Goal: Transaction & Acquisition: Purchase product/service

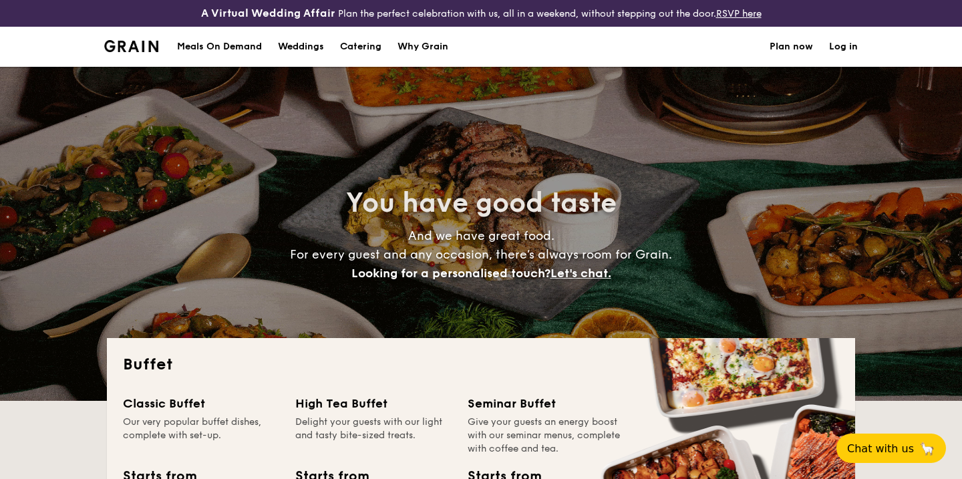
select select
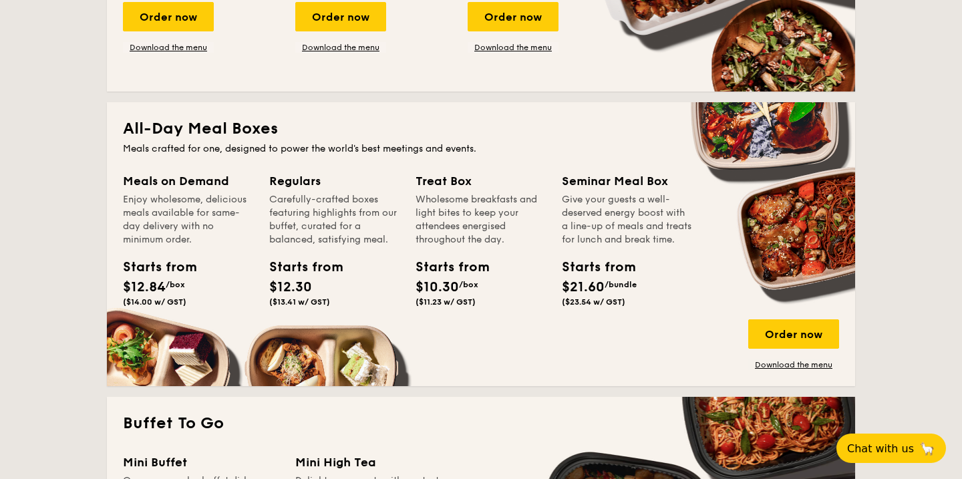
scroll to position [534, 0]
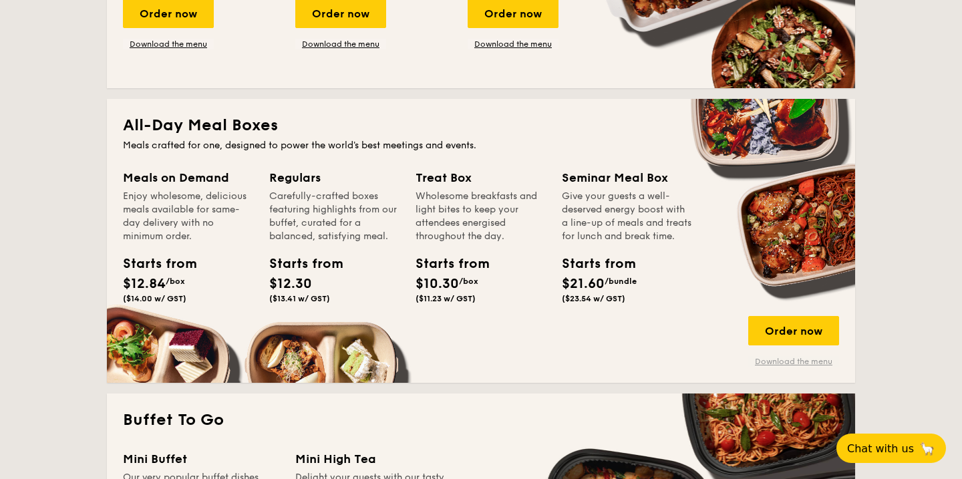
click at [763, 361] on link "Download the menu" at bounding box center [793, 361] width 91 height 11
click at [776, 333] on div "Order now" at bounding box center [793, 330] width 91 height 29
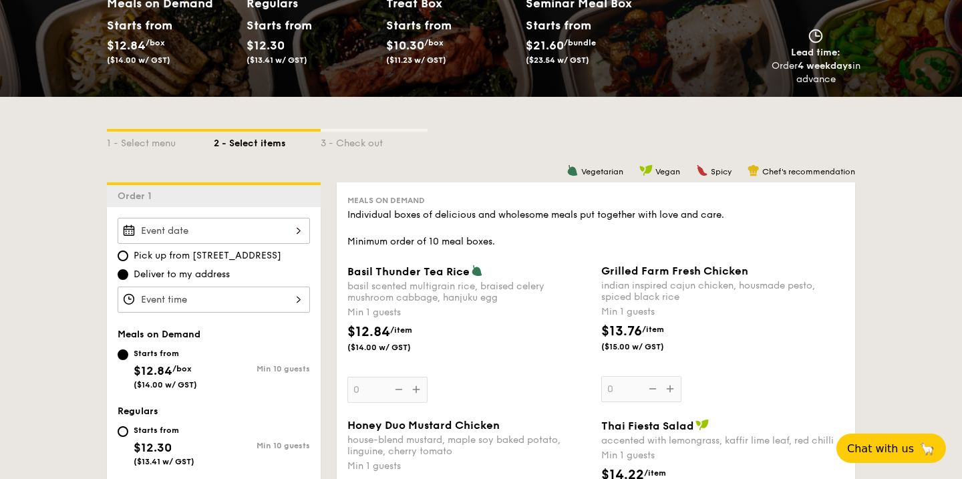
scroll to position [228, 0]
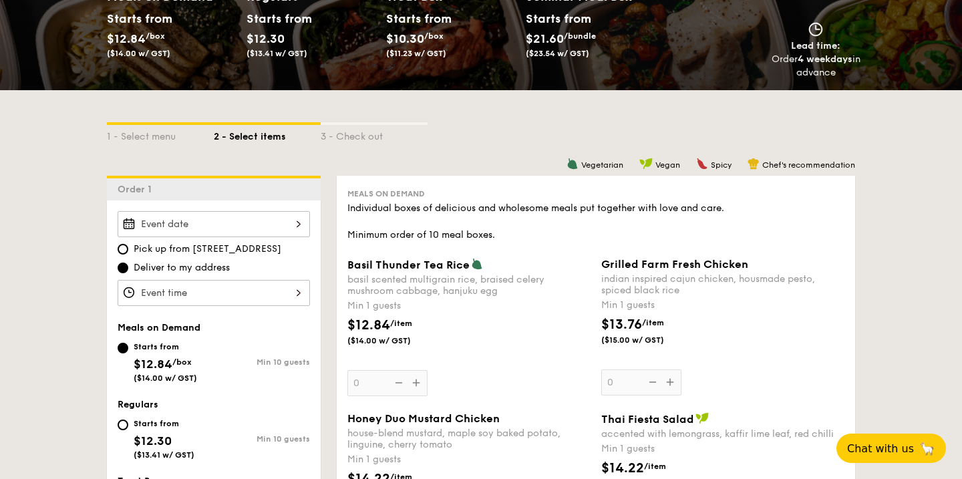
click at [221, 221] on div at bounding box center [214, 224] width 192 height 26
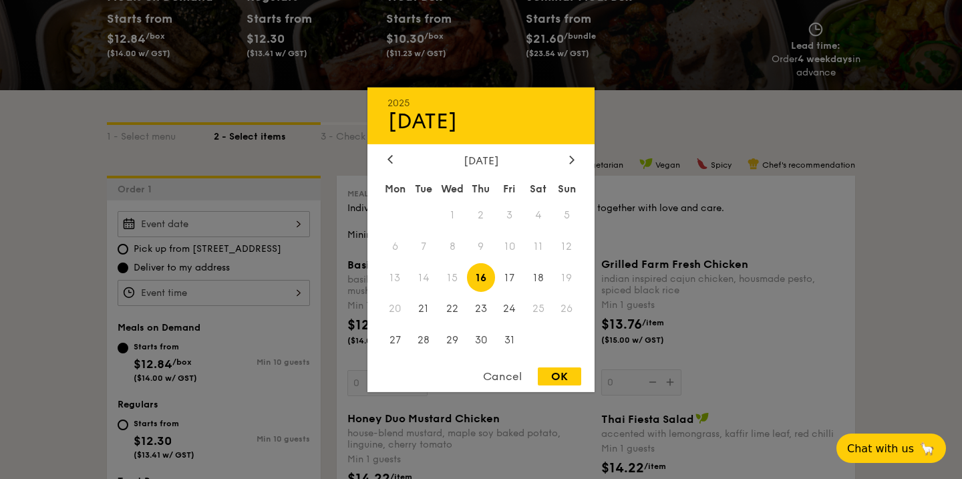
click at [568, 168] on div "[DATE] Mon Tue Wed Thu Fri Sat Sun 1 2 3 4 5 6 7 8 9 10 11 12 13 14 15 16 17 18…" at bounding box center [480, 255] width 227 height 203
click at [569, 157] on icon at bounding box center [571, 159] width 5 height 9
click at [488, 303] on span "20" at bounding box center [481, 309] width 29 height 29
click at [554, 377] on div "OK" at bounding box center [559, 376] width 43 height 18
type input "[DATE]"
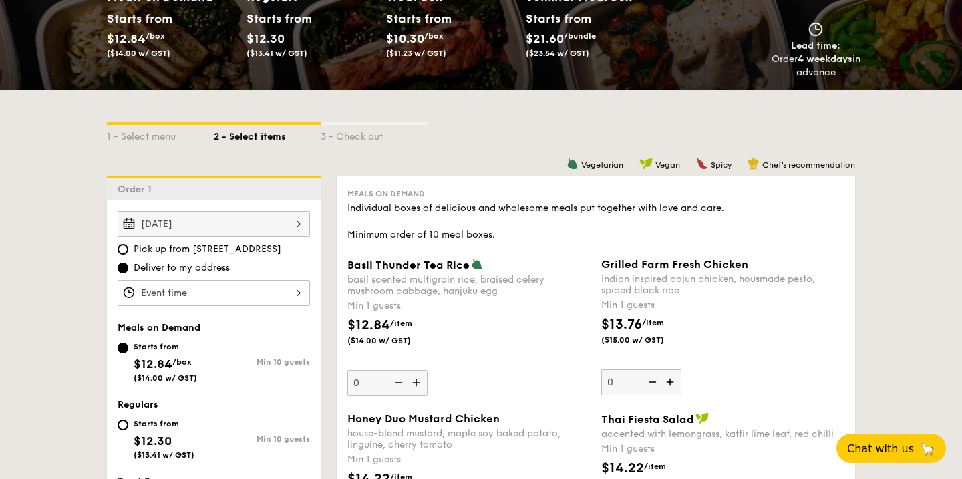
click at [278, 290] on div at bounding box center [214, 293] width 192 height 26
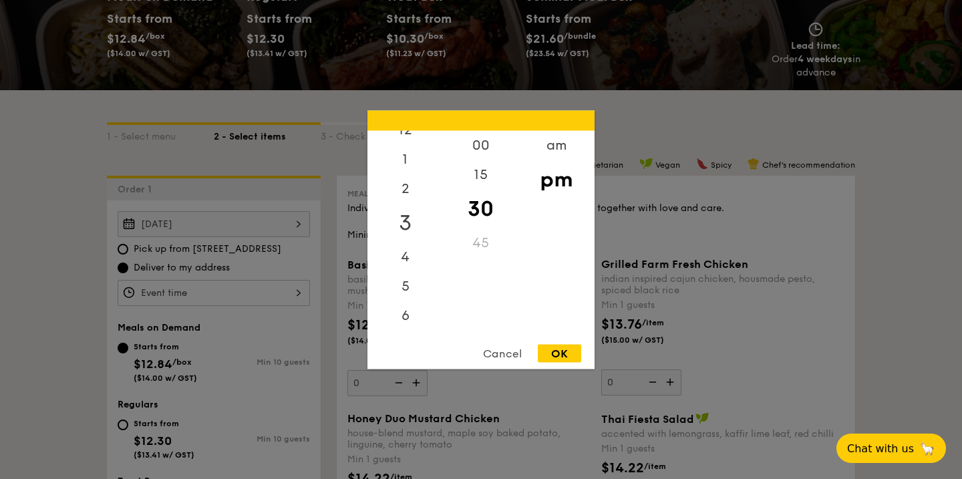
scroll to position [0, 0]
click at [413, 148] on div "12" at bounding box center [404, 149] width 75 height 39
click at [555, 351] on div "OK" at bounding box center [559, 353] width 43 height 18
type input "12:30PM"
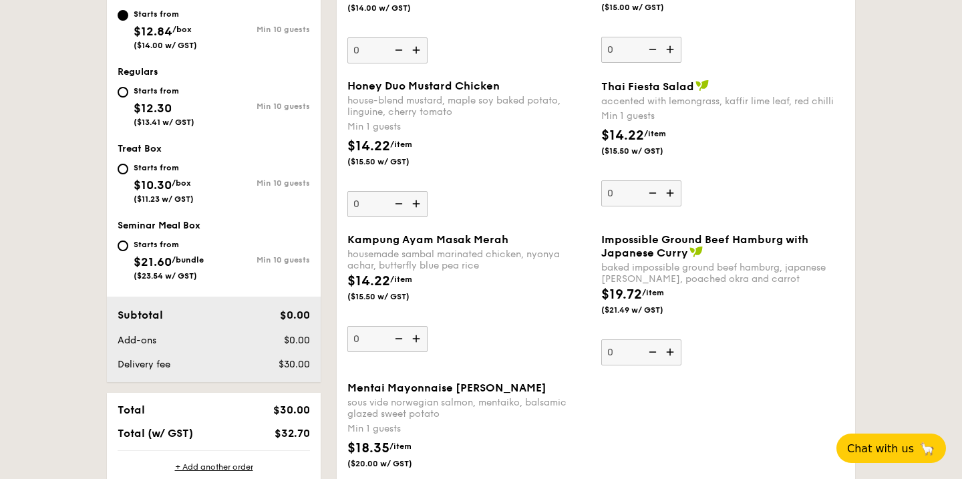
scroll to position [561, 0]
click at [130, 250] on div "Starts from $21.60 /bundle ($23.54 w/ GST)" at bounding box center [166, 258] width 96 height 44
click at [128, 250] on input "Starts from $21.60 /bundle ($23.54 w/ GST) Min 10 guests" at bounding box center [123, 245] width 11 height 11
radio input "true"
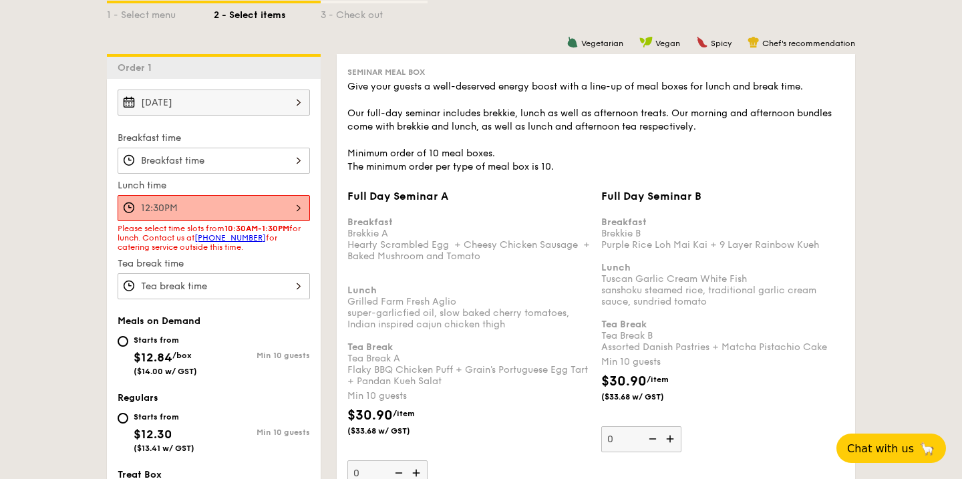
scroll to position [341, 0]
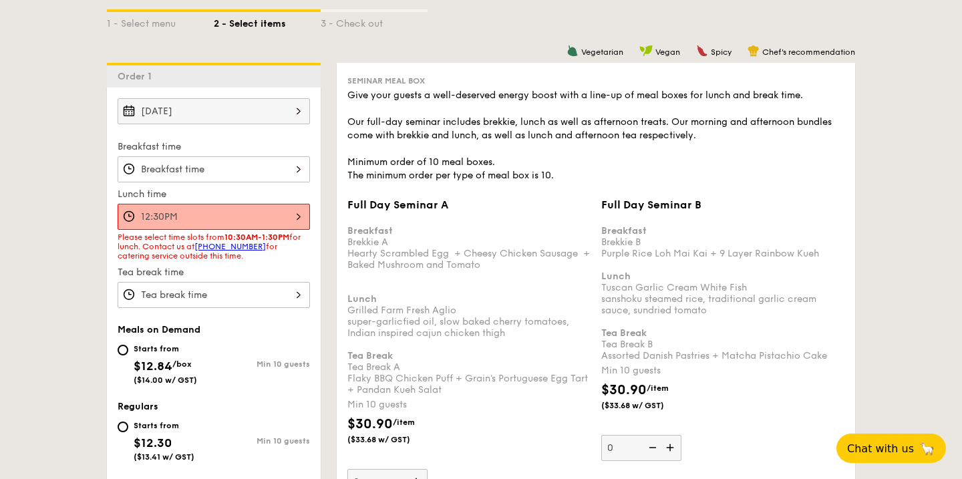
click at [300, 216] on div "12:30PM" at bounding box center [214, 217] width 192 height 26
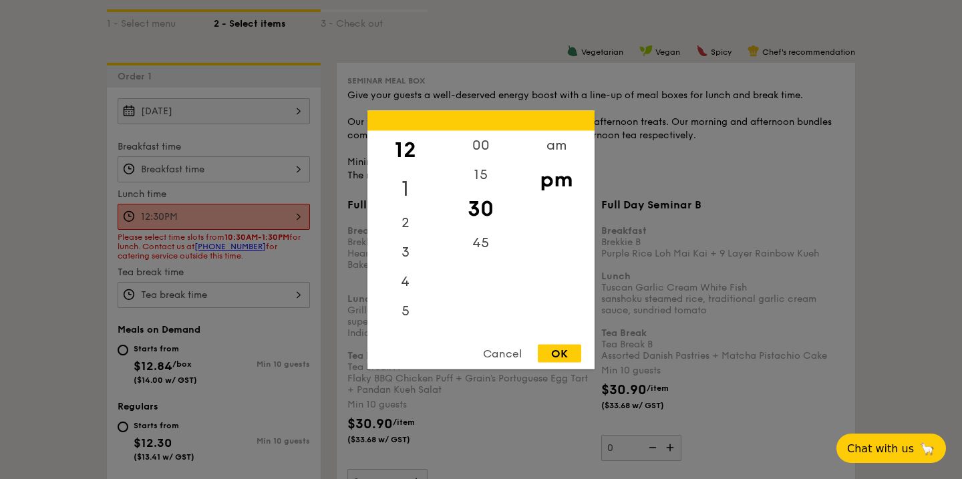
click at [394, 186] on div "1" at bounding box center [404, 188] width 75 height 39
click at [487, 170] on div "15" at bounding box center [480, 179] width 75 height 39
click at [551, 359] on div "OK" at bounding box center [559, 353] width 43 height 18
type input "1:15PM"
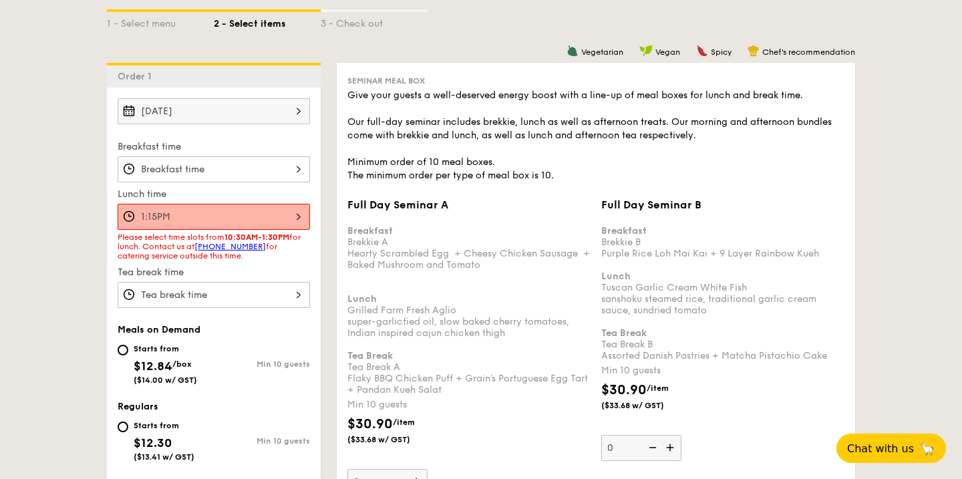
click at [272, 164] on div at bounding box center [214, 169] width 192 height 26
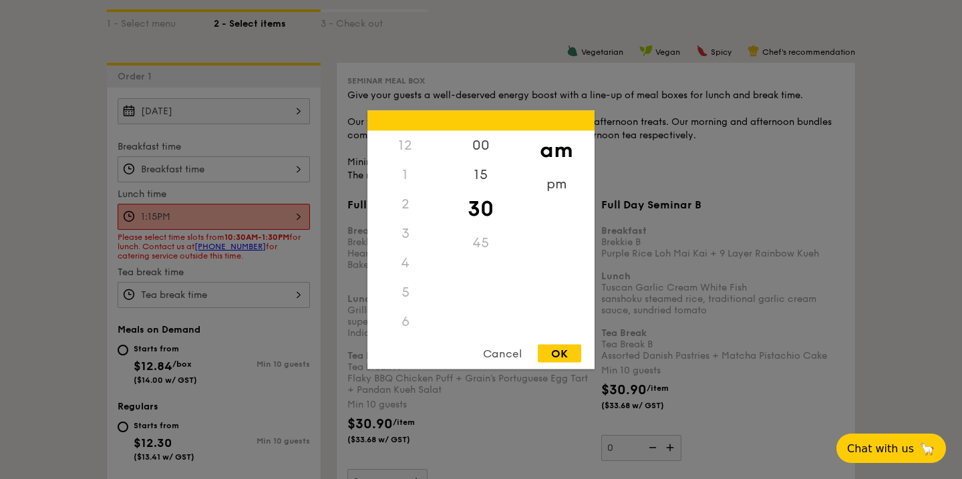
scroll to position [147, 0]
click at [283, 276] on div at bounding box center [481, 239] width 962 height 479
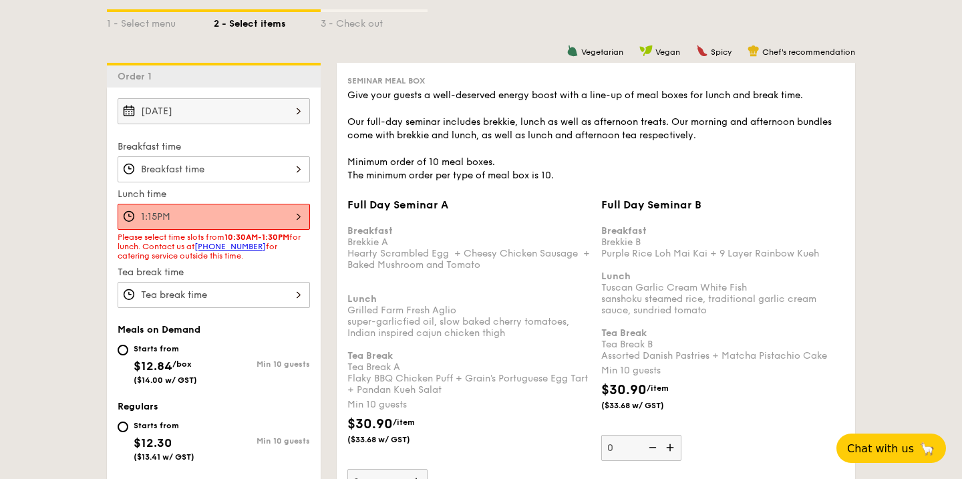
click at [291, 292] on div at bounding box center [214, 295] width 192 height 26
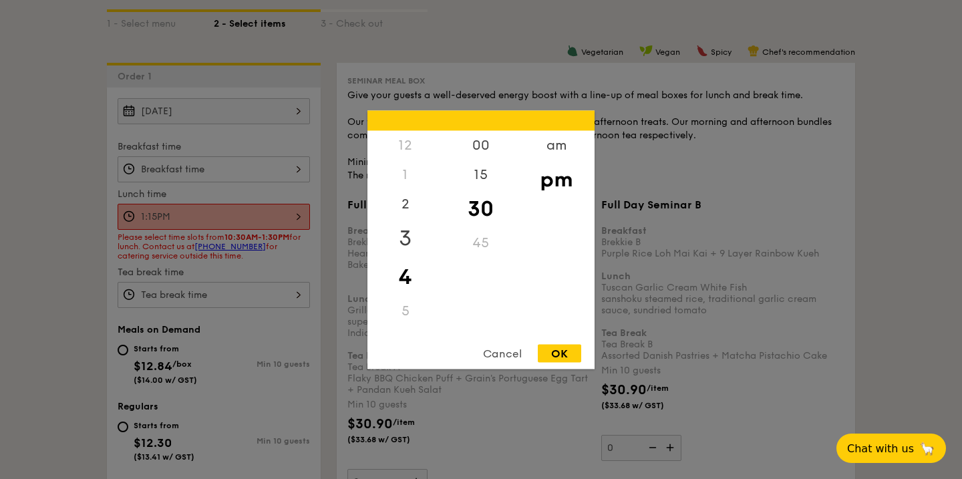
click at [412, 237] on div "3" at bounding box center [404, 237] width 75 height 39
click at [555, 348] on div "OK" at bounding box center [559, 353] width 43 height 18
type input "3:30PM"
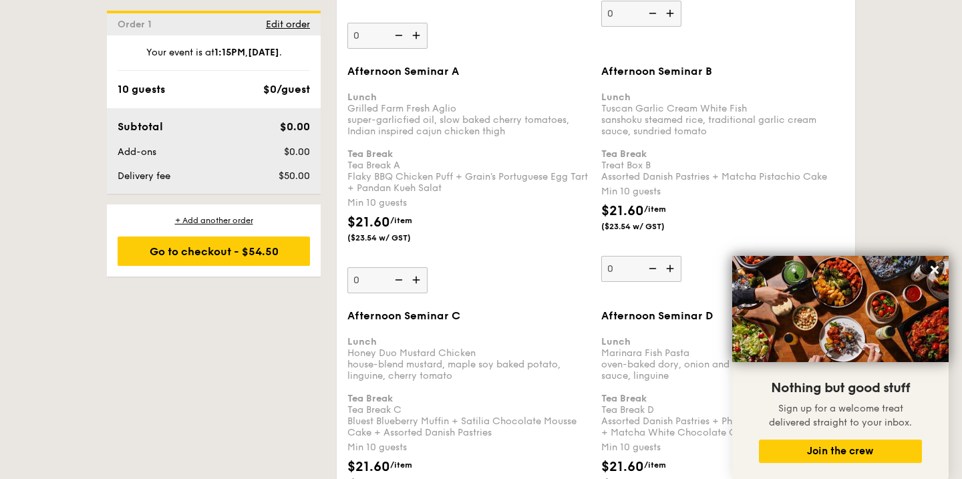
scroll to position [2179, 0]
click at [413, 282] on img at bounding box center [417, 280] width 20 height 25
click at [413, 282] on input "0" at bounding box center [387, 281] width 80 height 26
type input "10"
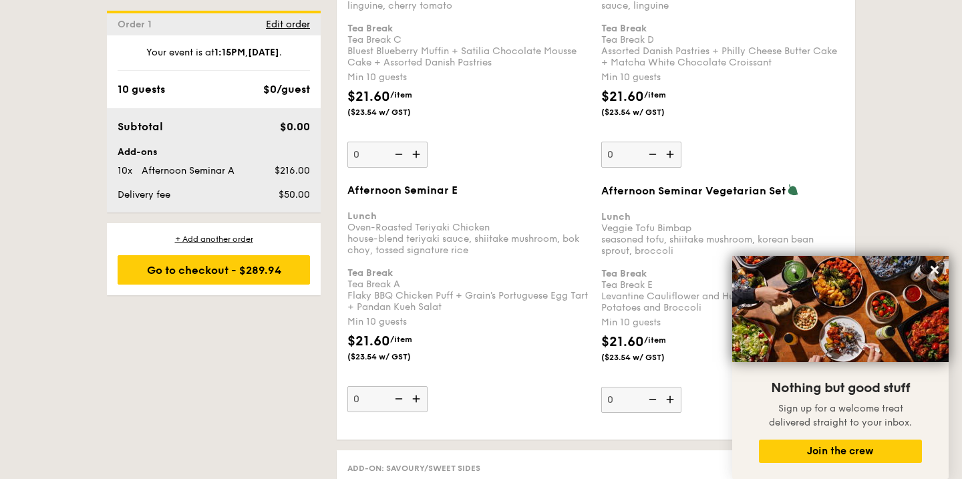
scroll to position [2597, 0]
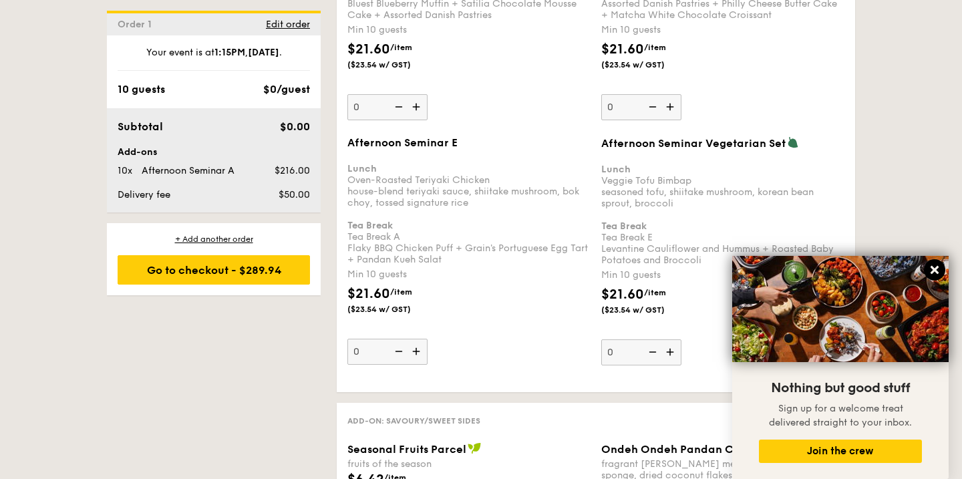
click at [938, 270] on icon at bounding box center [934, 270] width 12 height 12
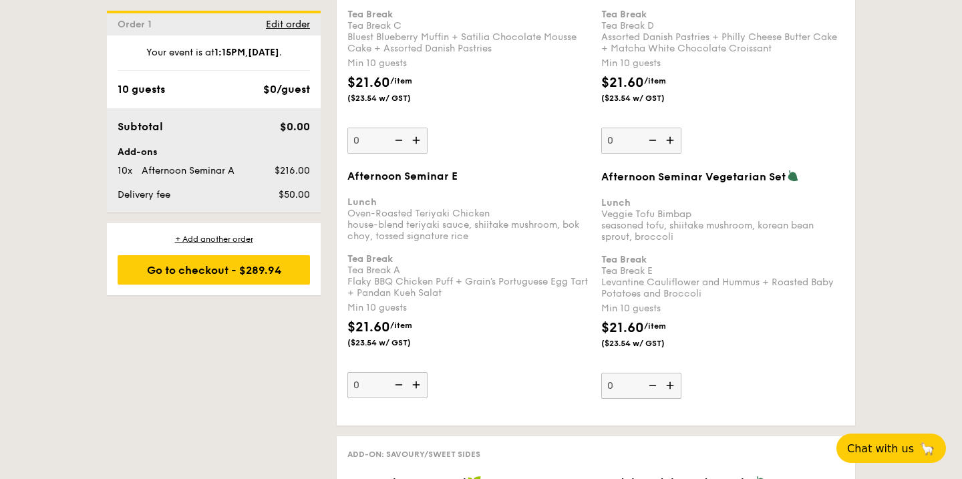
scroll to position [2556, 0]
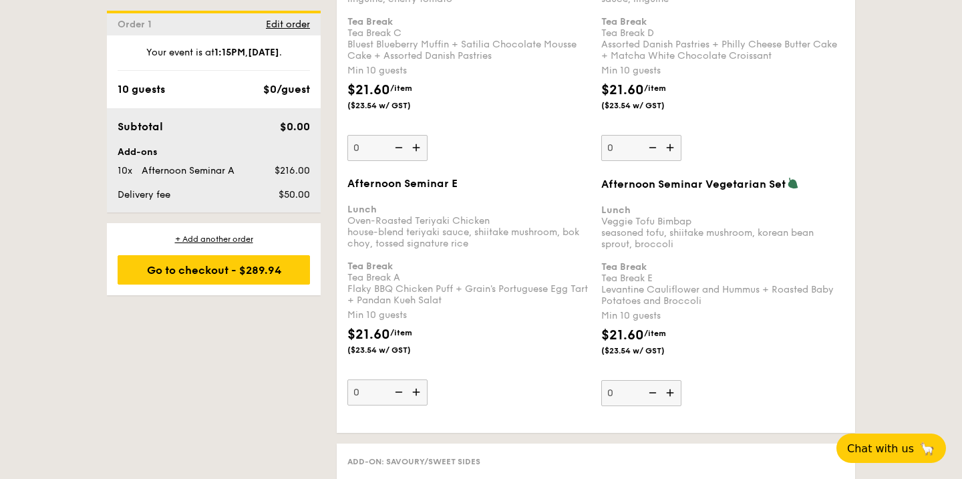
click at [677, 397] on img at bounding box center [671, 392] width 20 height 25
click at [677, 397] on input "0" at bounding box center [641, 393] width 80 height 26
type input "10"
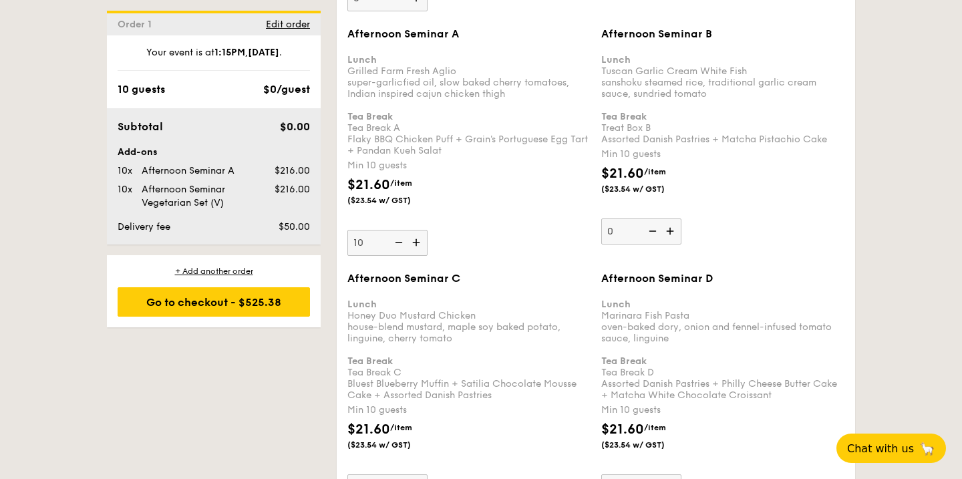
scroll to position [2215, 0]
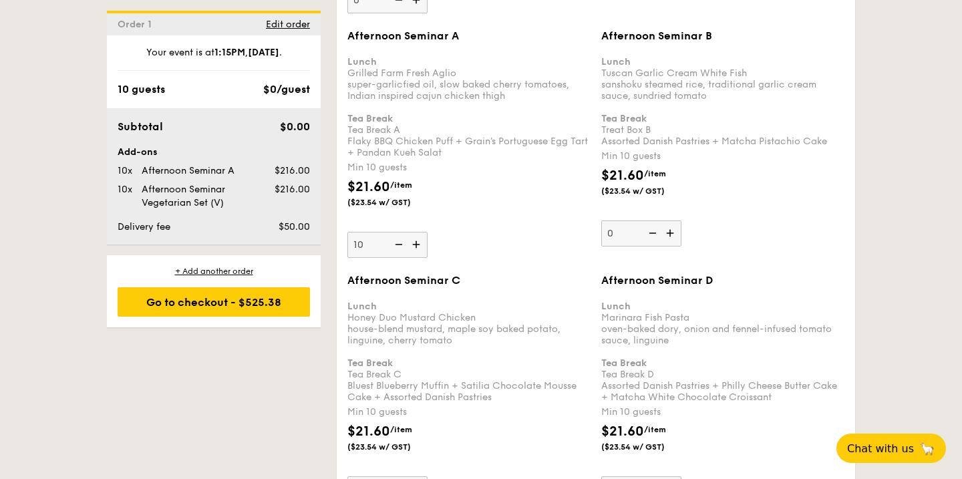
click at [422, 250] on img at bounding box center [417, 244] width 20 height 25
click at [422, 250] on input "10" at bounding box center [387, 245] width 80 height 26
click at [422, 250] on img at bounding box center [417, 244] width 20 height 25
click at [422, 250] on input "11" at bounding box center [387, 245] width 80 height 26
click at [422, 250] on img at bounding box center [417, 244] width 20 height 25
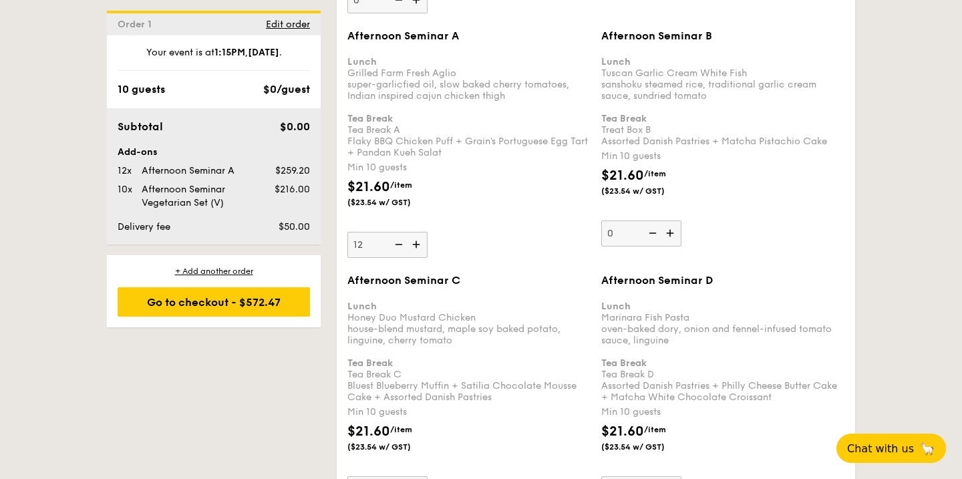
click at [422, 250] on input "12" at bounding box center [387, 245] width 80 height 26
click at [422, 250] on img at bounding box center [417, 244] width 20 height 25
click at [422, 250] on input "13" at bounding box center [387, 245] width 80 height 26
click at [422, 250] on img at bounding box center [417, 244] width 20 height 25
click at [422, 250] on input "14" at bounding box center [387, 245] width 80 height 26
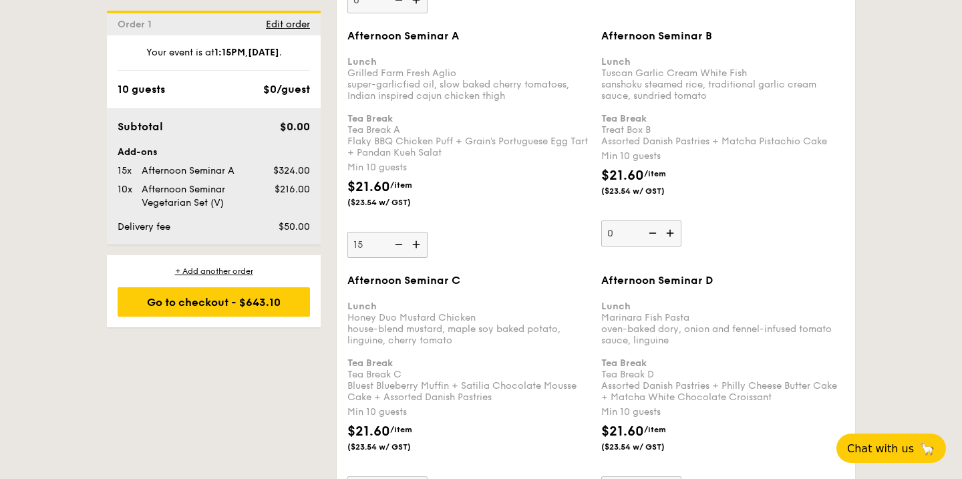
click at [422, 250] on img at bounding box center [417, 244] width 20 height 25
click at [422, 250] on input "15" at bounding box center [387, 245] width 80 height 26
click at [422, 250] on img at bounding box center [417, 244] width 20 height 25
click at [422, 250] on input "16" at bounding box center [387, 245] width 80 height 26
click at [422, 250] on img at bounding box center [417, 244] width 20 height 25
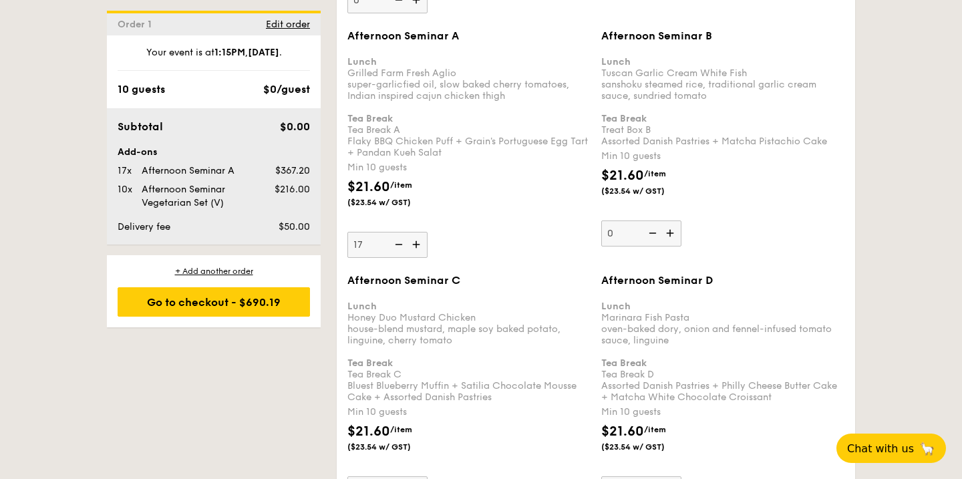
click at [422, 250] on input "17" at bounding box center [387, 245] width 80 height 26
click at [422, 250] on img at bounding box center [417, 244] width 20 height 25
click at [422, 250] on input "18" at bounding box center [387, 245] width 80 height 26
click at [422, 250] on img at bounding box center [417, 244] width 20 height 25
click at [422, 250] on input "19" at bounding box center [387, 245] width 80 height 26
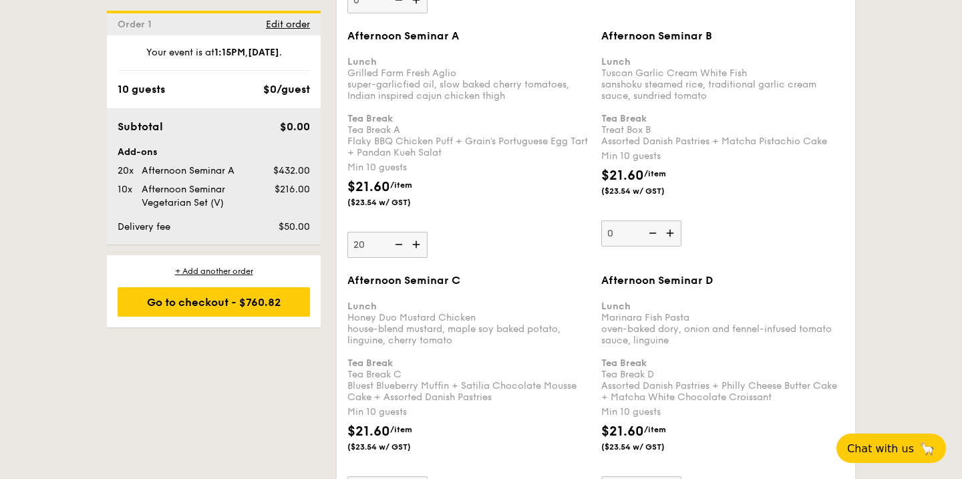
click at [422, 250] on img at bounding box center [417, 244] width 20 height 25
click at [422, 250] on input "20" at bounding box center [387, 245] width 80 height 26
click at [422, 250] on img at bounding box center [417, 244] width 20 height 25
click at [422, 250] on input "21" at bounding box center [387, 245] width 80 height 26
click at [422, 250] on img at bounding box center [417, 244] width 20 height 25
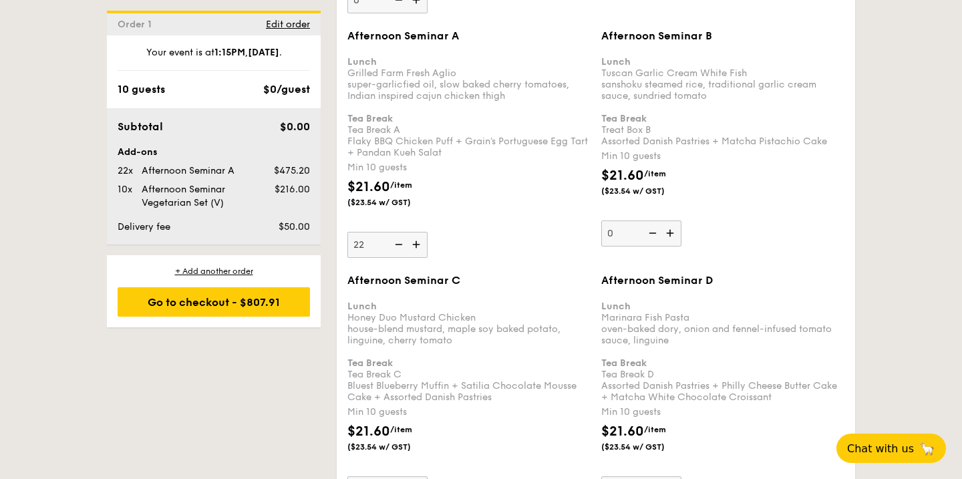
click at [422, 250] on input "22" at bounding box center [387, 245] width 80 height 26
click at [422, 250] on img at bounding box center [417, 244] width 20 height 25
click at [422, 250] on input "23" at bounding box center [387, 245] width 80 height 26
click at [422, 250] on img at bounding box center [417, 244] width 20 height 25
click at [422, 250] on input "24" at bounding box center [387, 245] width 80 height 26
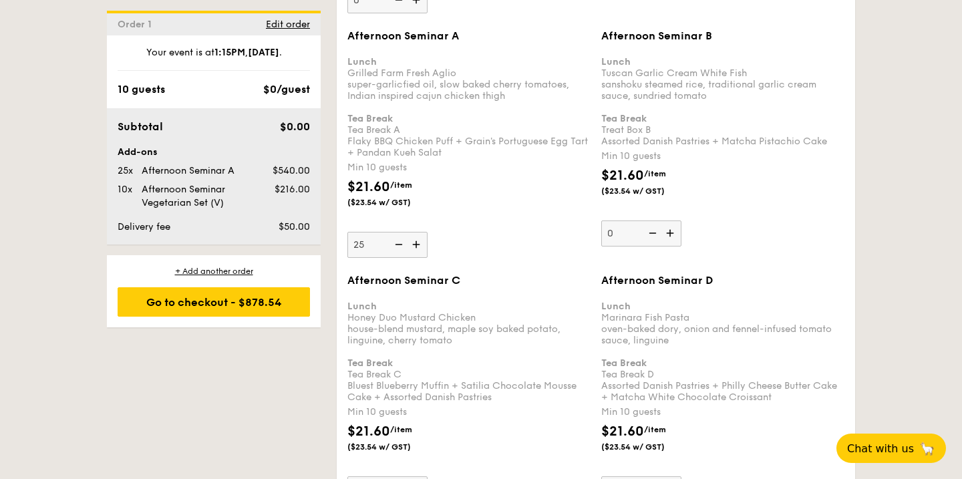
click at [422, 250] on img at bounding box center [417, 244] width 20 height 25
click at [422, 250] on input "25" at bounding box center [387, 245] width 80 height 26
click at [422, 250] on img at bounding box center [417, 244] width 20 height 25
click at [422, 250] on input "26" at bounding box center [387, 245] width 80 height 26
click at [422, 250] on img at bounding box center [417, 244] width 20 height 25
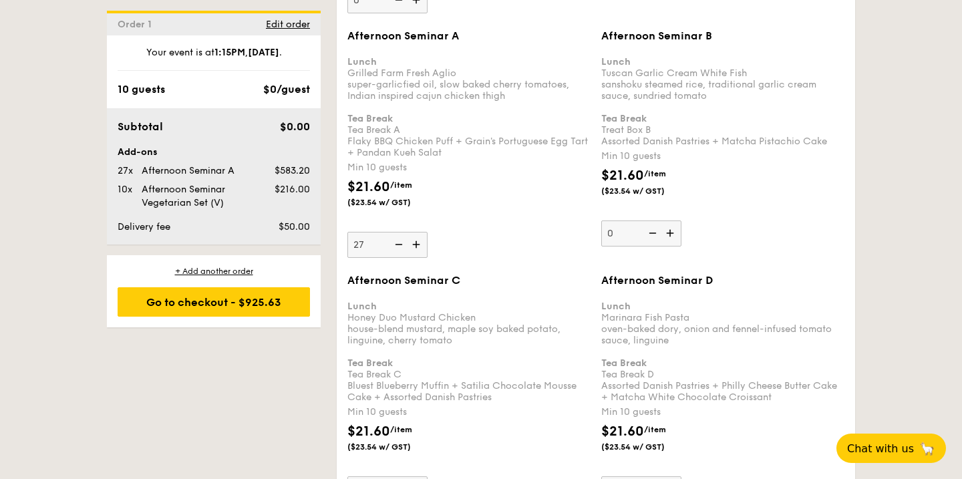
click at [422, 250] on input "27" at bounding box center [387, 245] width 80 height 26
click at [422, 250] on img at bounding box center [417, 244] width 20 height 25
click at [422, 250] on input "28" at bounding box center [387, 245] width 80 height 26
click at [422, 250] on img at bounding box center [417, 244] width 20 height 25
click at [422, 250] on input "29" at bounding box center [387, 245] width 80 height 26
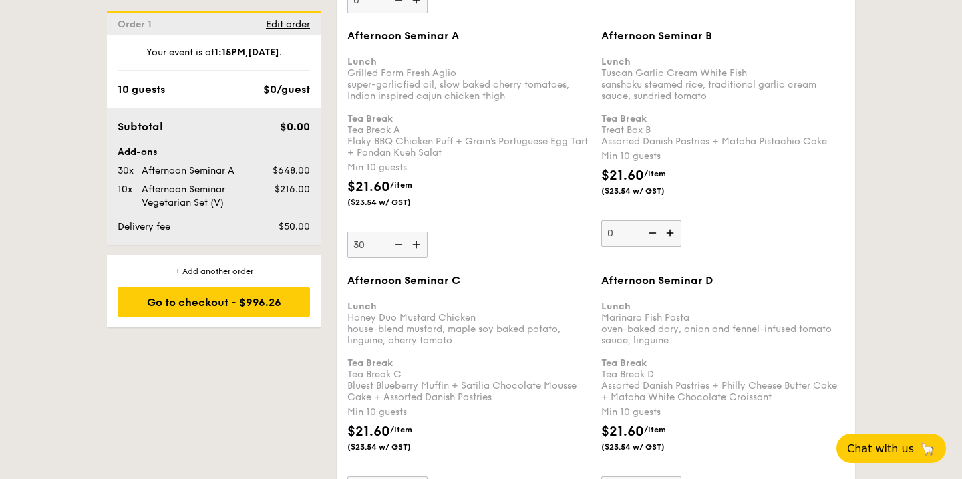
click at [422, 250] on img at bounding box center [417, 244] width 20 height 25
click at [422, 250] on input "30" at bounding box center [387, 245] width 80 height 26
click at [422, 250] on img at bounding box center [417, 244] width 20 height 25
click at [422, 250] on input "31" at bounding box center [387, 245] width 80 height 26
click at [422, 250] on img at bounding box center [417, 244] width 20 height 25
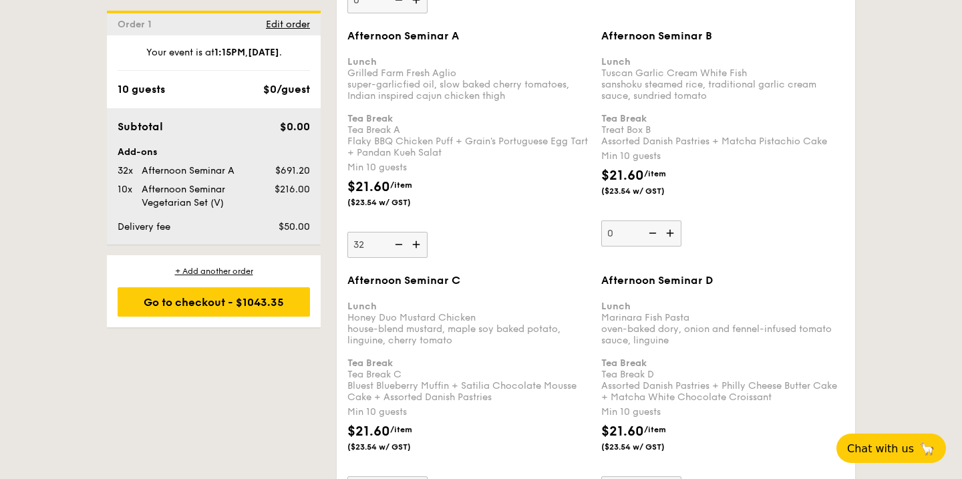
click at [422, 250] on input "32" at bounding box center [387, 245] width 80 height 26
click at [422, 250] on img at bounding box center [417, 244] width 20 height 25
click at [422, 250] on input "33" at bounding box center [387, 245] width 80 height 26
click at [422, 250] on img at bounding box center [417, 244] width 20 height 25
click at [422, 250] on input "34" at bounding box center [387, 245] width 80 height 26
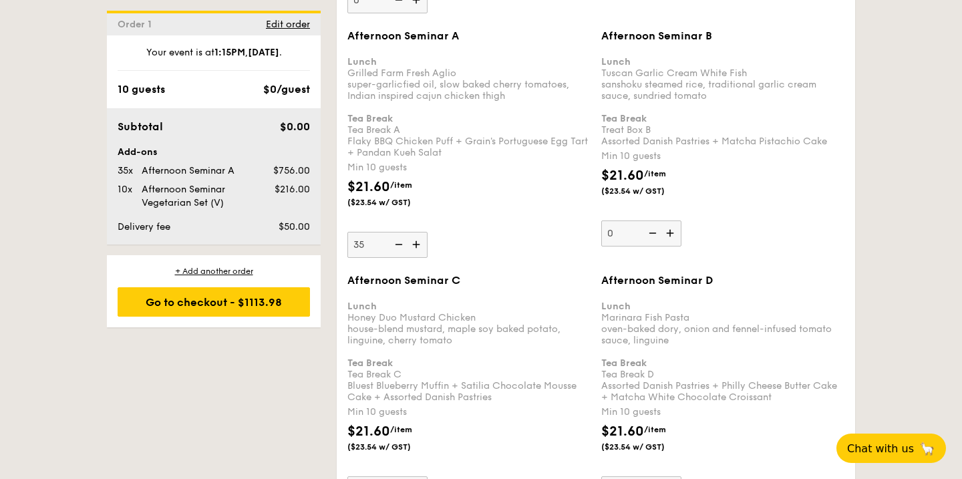
click at [422, 250] on img at bounding box center [417, 244] width 20 height 25
click at [422, 250] on input "35" at bounding box center [387, 245] width 80 height 26
click at [422, 250] on img at bounding box center [417, 244] width 20 height 25
click at [422, 250] on input "36" at bounding box center [387, 245] width 80 height 26
click at [422, 250] on img at bounding box center [417, 244] width 20 height 25
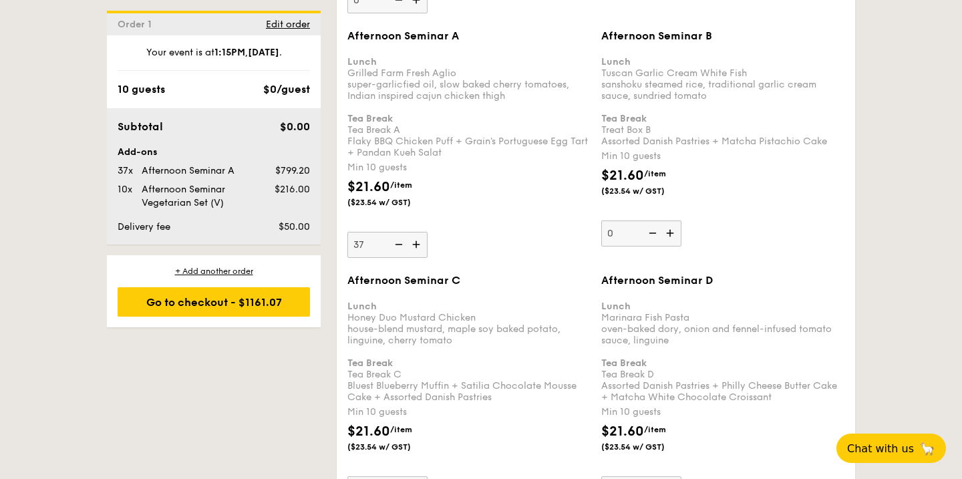
click at [422, 250] on input "37" at bounding box center [387, 245] width 80 height 26
click at [422, 250] on img at bounding box center [417, 244] width 20 height 25
click at [422, 250] on input "38" at bounding box center [387, 245] width 80 height 26
click at [422, 250] on img at bounding box center [417, 244] width 20 height 25
click at [422, 250] on input "39" at bounding box center [387, 245] width 80 height 26
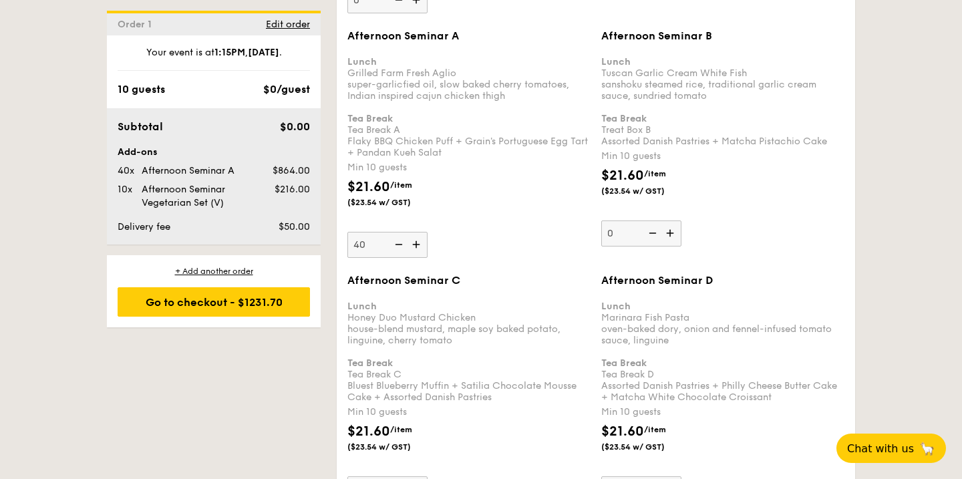
click at [422, 250] on img at bounding box center [417, 244] width 20 height 25
click at [422, 250] on input "40" at bounding box center [387, 245] width 80 height 26
click at [422, 250] on img at bounding box center [417, 244] width 20 height 25
click at [422, 250] on input "41" at bounding box center [387, 245] width 80 height 26
click at [422, 250] on img at bounding box center [417, 244] width 20 height 25
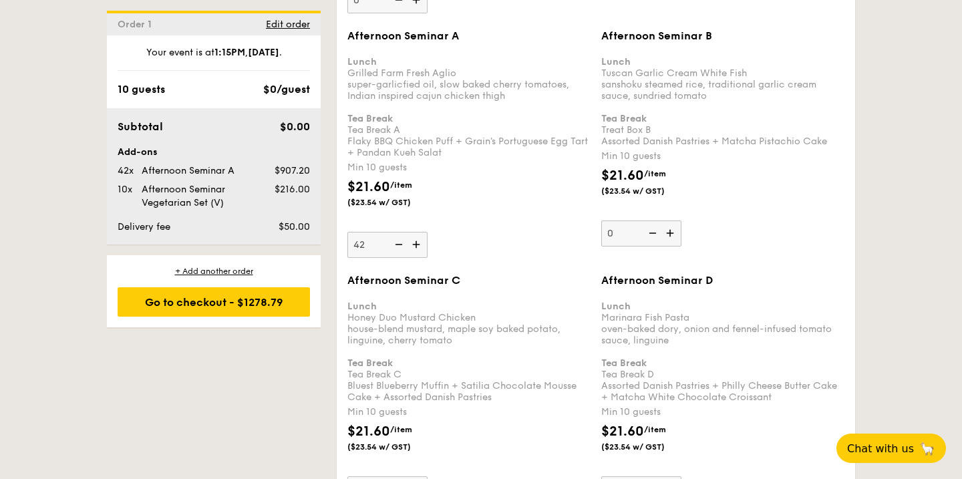
click at [422, 250] on input "42" at bounding box center [387, 245] width 80 height 26
click at [422, 250] on img at bounding box center [417, 244] width 20 height 25
click at [422, 250] on input "43" at bounding box center [387, 245] width 80 height 26
click at [422, 250] on img at bounding box center [417, 244] width 20 height 25
click at [422, 250] on input "44" at bounding box center [387, 245] width 80 height 26
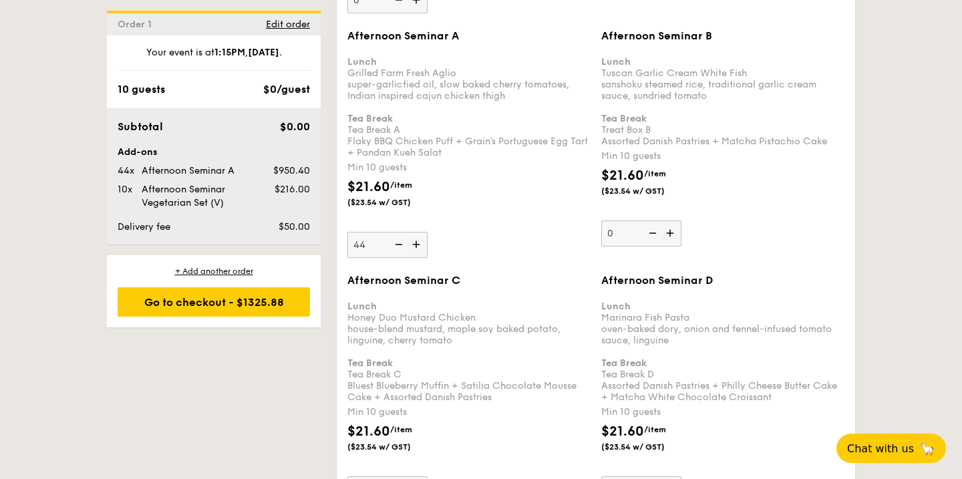
type input "45"
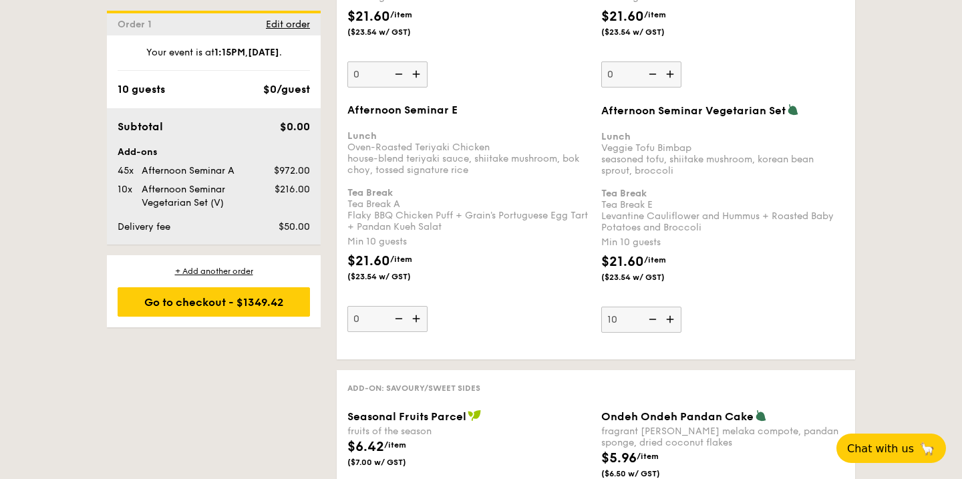
scroll to position [2631, 0]
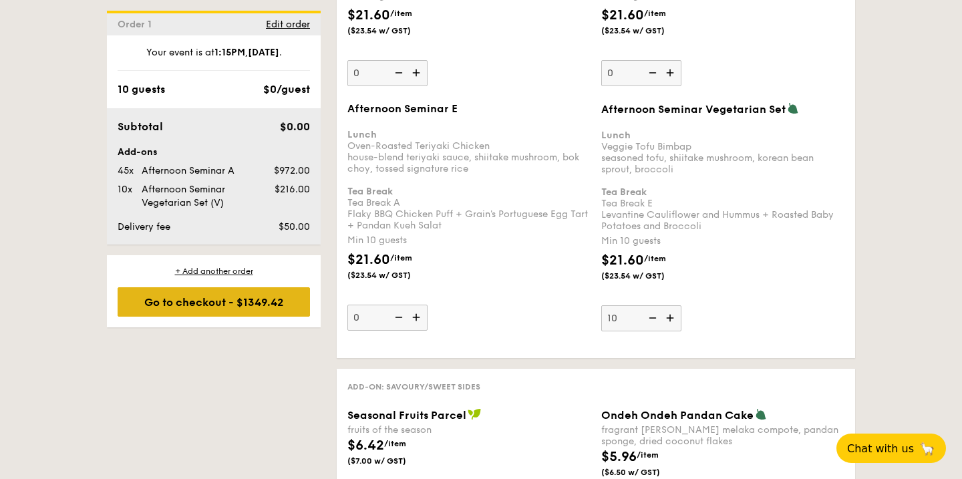
click at [278, 307] on div "Go to checkout - $1349.42" at bounding box center [214, 301] width 192 height 29
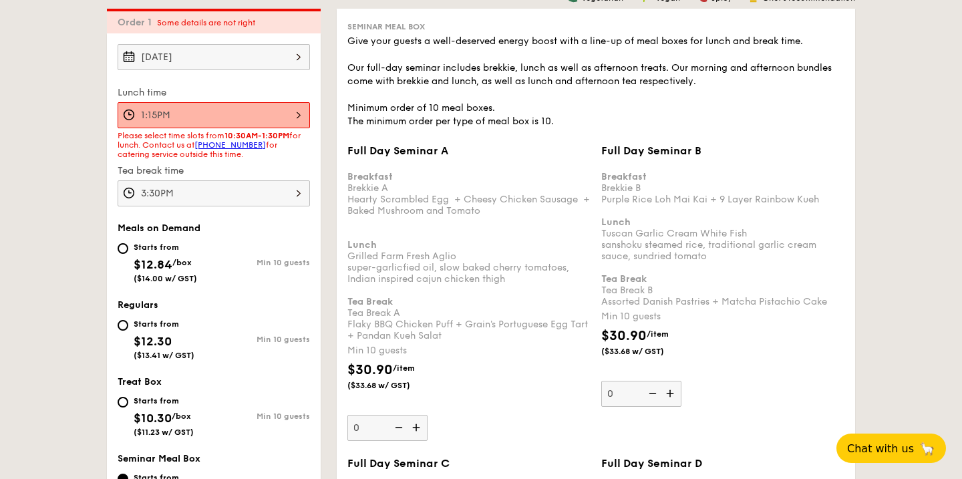
scroll to position [383, 0]
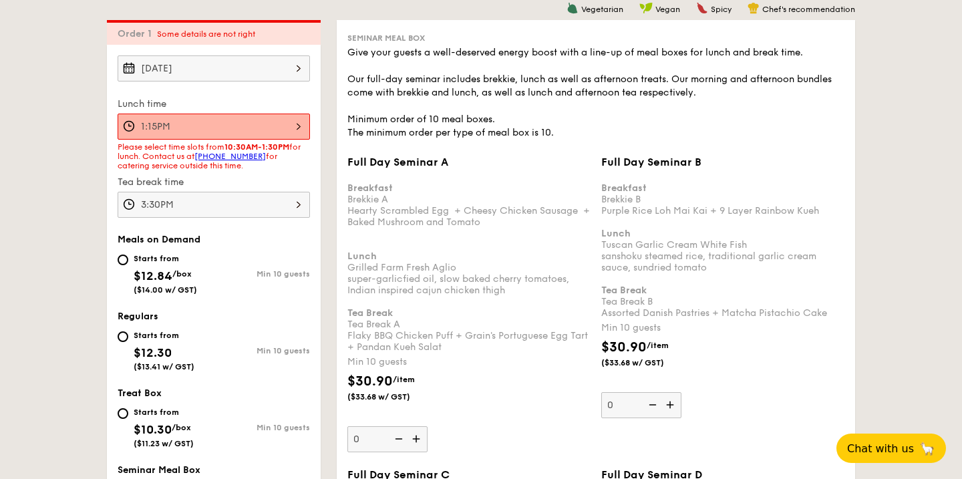
click at [267, 133] on div "1:15PM" at bounding box center [214, 127] width 192 height 26
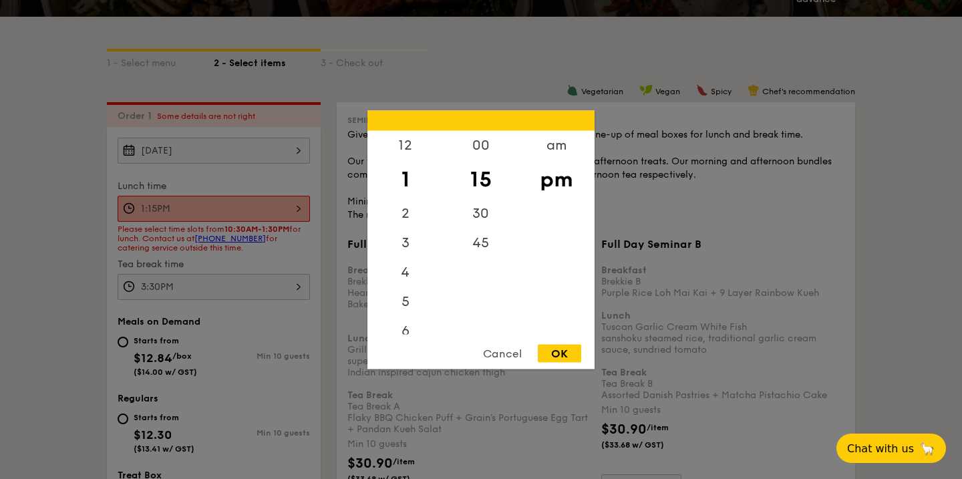
scroll to position [286, 0]
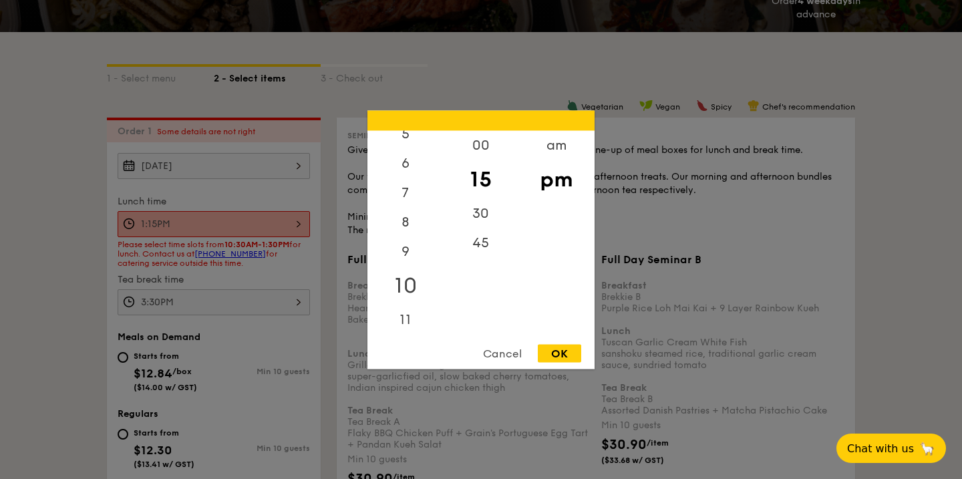
click at [411, 287] on div "10" at bounding box center [404, 285] width 75 height 39
click at [473, 246] on div "45" at bounding box center [480, 247] width 75 height 39
click at [543, 141] on div "am" at bounding box center [555, 149] width 75 height 39
click at [562, 347] on div "OK" at bounding box center [559, 353] width 43 height 18
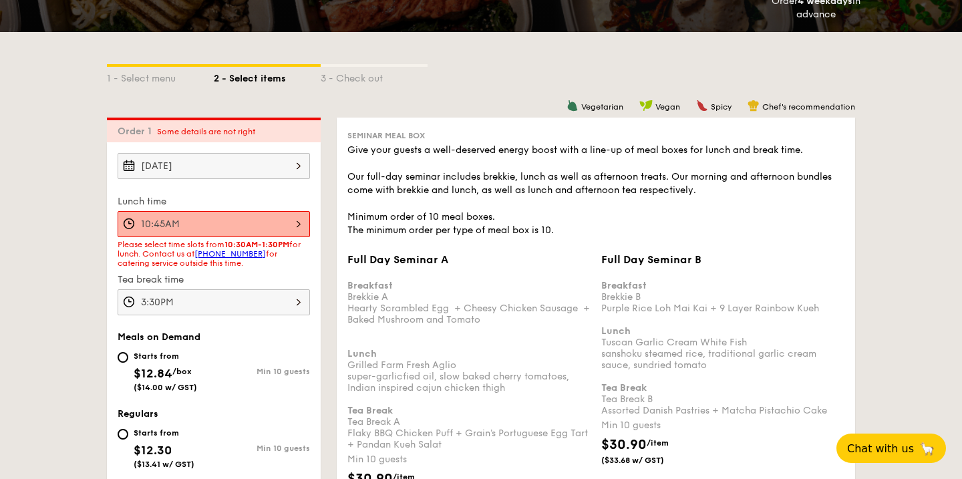
click at [300, 226] on div "10:45AM" at bounding box center [214, 224] width 192 height 26
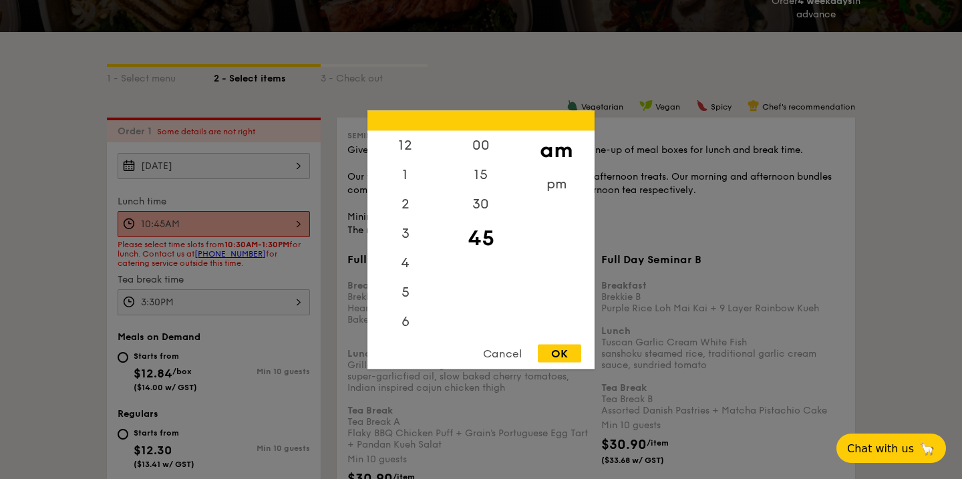
scroll to position [147, 0]
click at [408, 181] on div "6" at bounding box center [404, 179] width 75 height 39
click at [553, 354] on div "OK" at bounding box center [559, 353] width 43 height 18
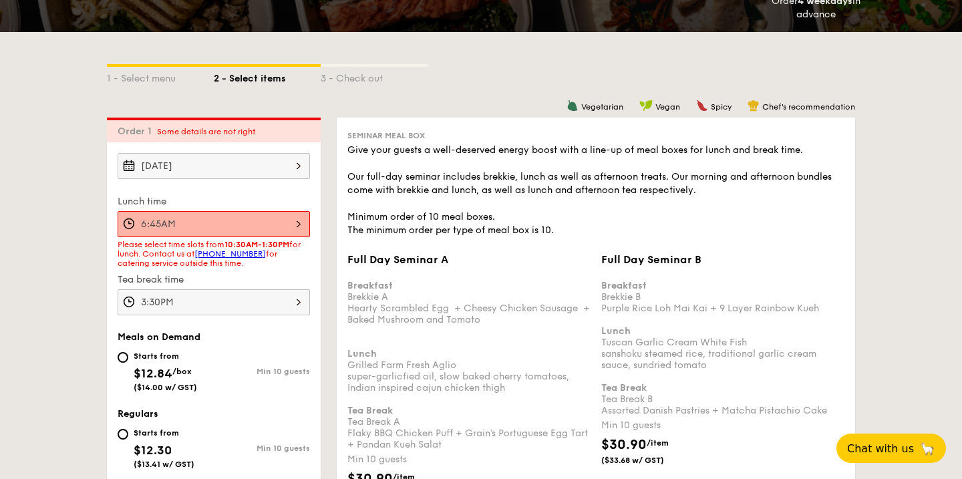
click at [282, 234] on div "6:45AM" at bounding box center [214, 224] width 192 height 26
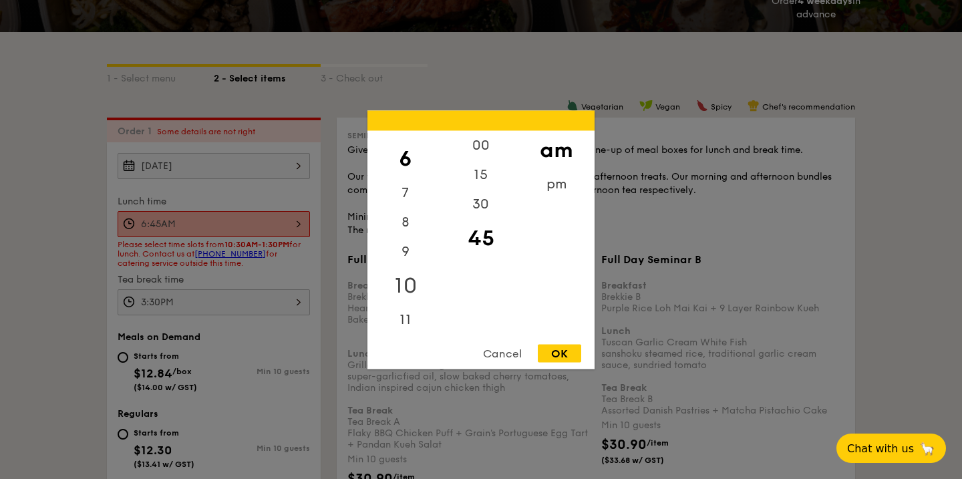
scroll to position [0, 0]
click at [411, 137] on div "12" at bounding box center [404, 149] width 75 height 39
click at [500, 151] on div "00" at bounding box center [480, 149] width 75 height 39
click at [548, 186] on div "pm" at bounding box center [555, 188] width 75 height 39
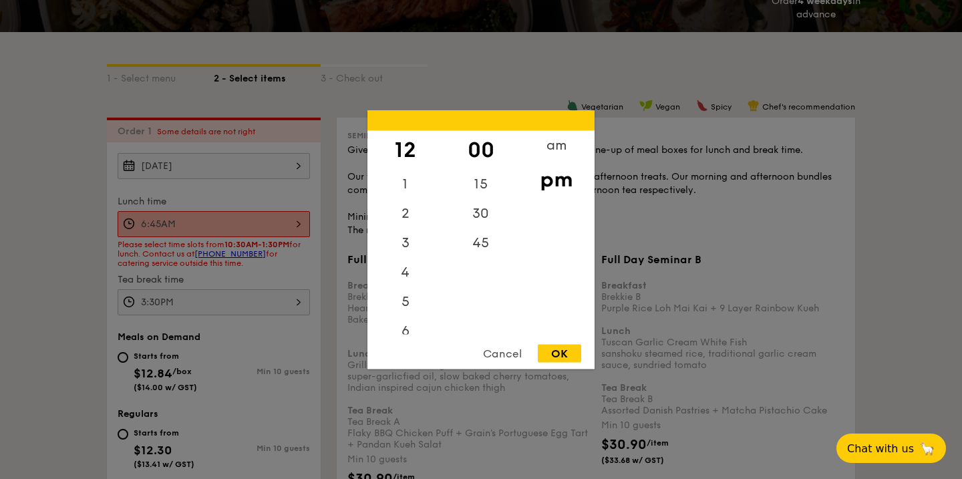
click at [564, 359] on div "OK" at bounding box center [559, 353] width 43 height 18
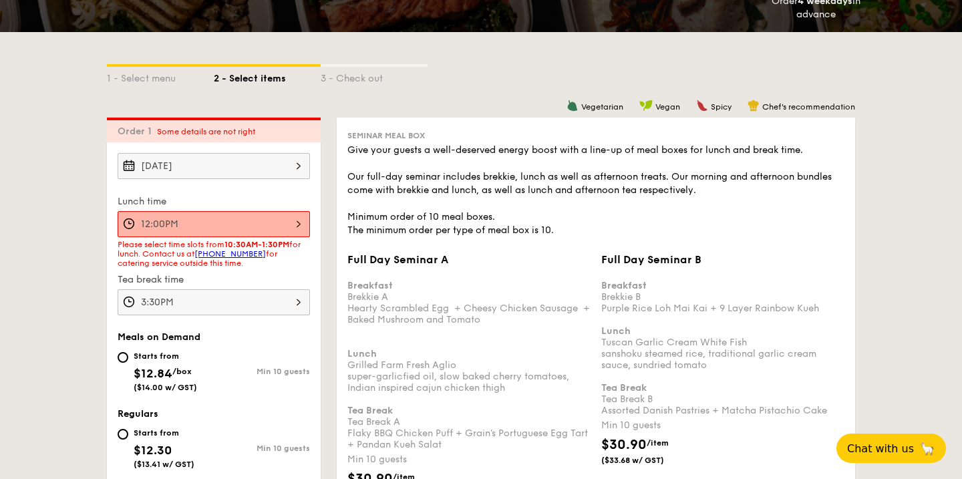
click at [289, 224] on div "12:00PM" at bounding box center [214, 224] width 192 height 26
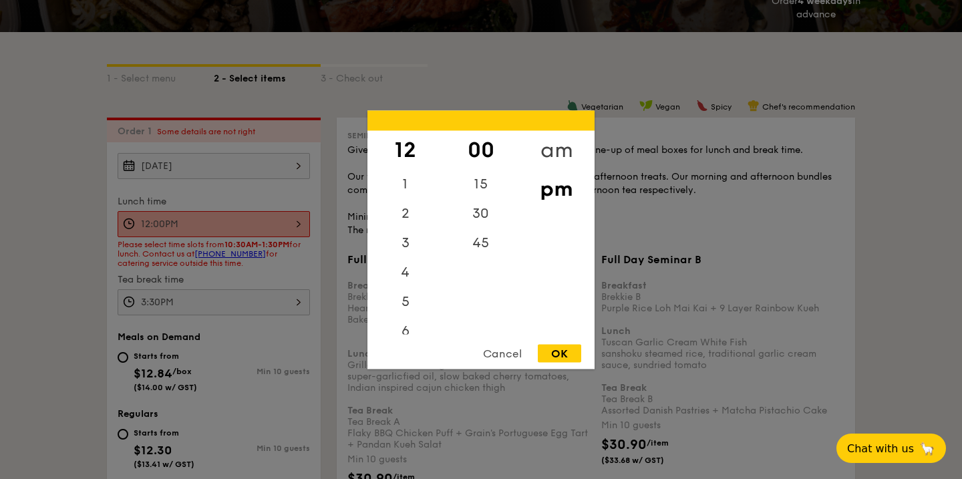
click at [539, 144] on div "am" at bounding box center [555, 149] width 75 height 39
click at [560, 350] on div "OK" at bounding box center [559, 353] width 43 height 18
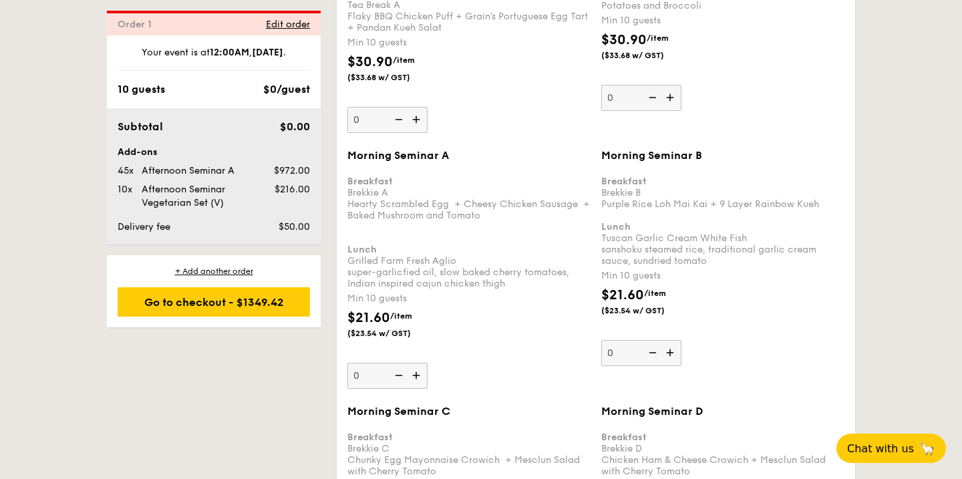
scroll to position [1527, 0]
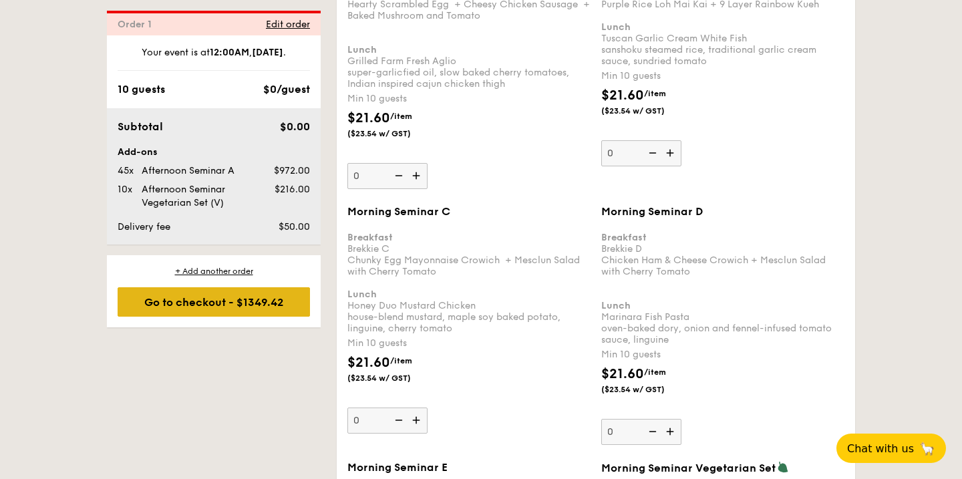
click at [276, 297] on div "Go to checkout - $1349.42" at bounding box center [214, 301] width 192 height 29
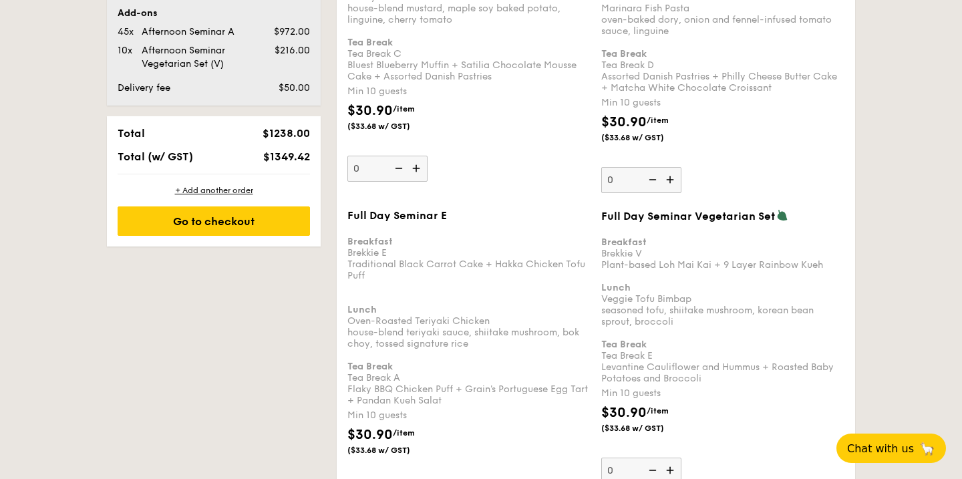
scroll to position [383, 0]
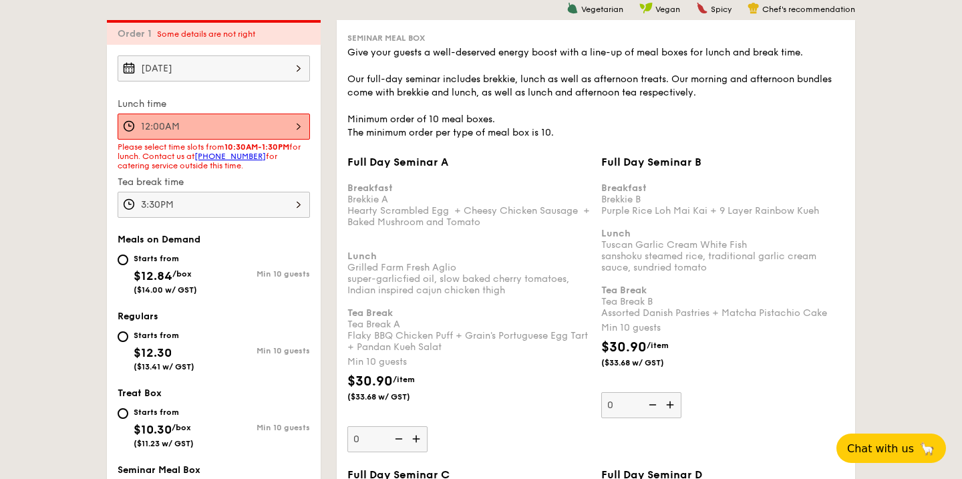
click at [255, 134] on div "12:00AM" at bounding box center [214, 127] width 192 height 26
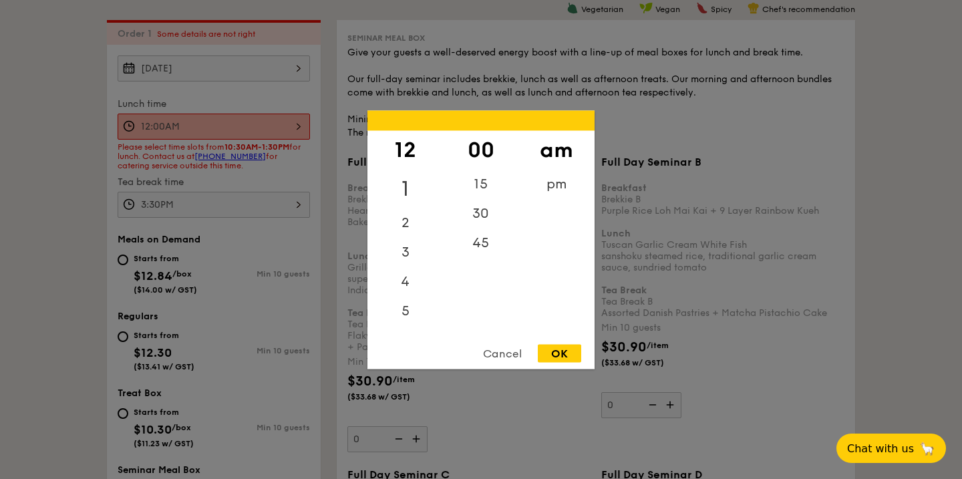
click at [405, 170] on div "1" at bounding box center [404, 188] width 75 height 39
click at [549, 185] on div "pm" at bounding box center [555, 188] width 75 height 39
click at [572, 350] on div "OK" at bounding box center [559, 353] width 43 height 18
type input "1:00PM"
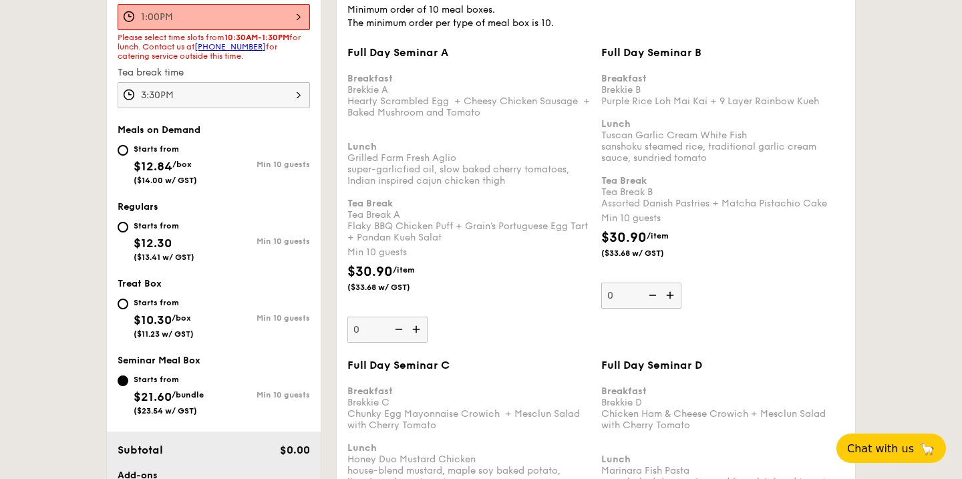
scroll to position [0, 0]
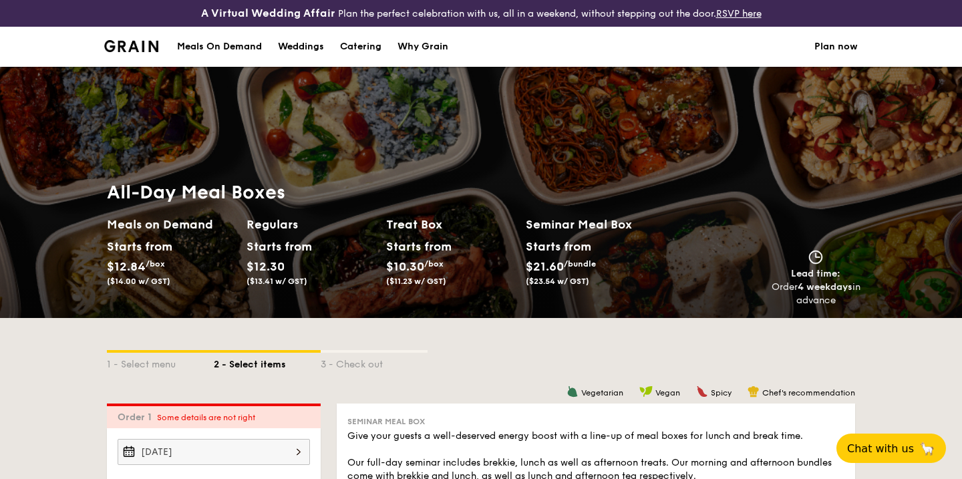
click at [411, 46] on div "Why Grain" at bounding box center [422, 47] width 51 height 40
